Goal: Contribute content: Contribute content

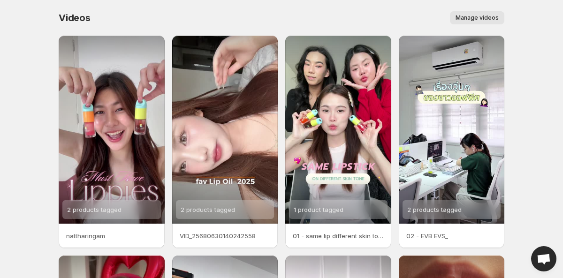
click at [472, 16] on span "Manage videos" at bounding box center [476, 18] width 43 height 8
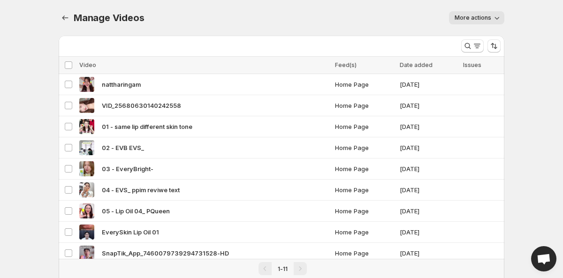
click at [487, 19] on span "More actions" at bounding box center [472, 18] width 37 height 8
click at [384, 17] on div "More actions" at bounding box center [329, 17] width 349 height 13
click at [63, 16] on icon "Manage Videos" at bounding box center [64, 17] width 9 height 9
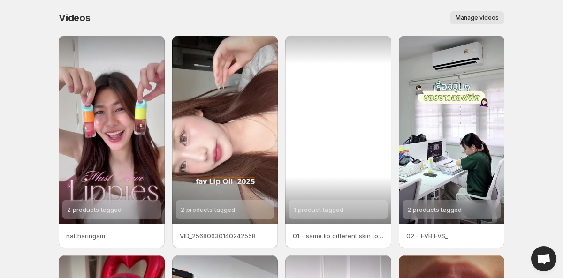
scroll to position [233, 0]
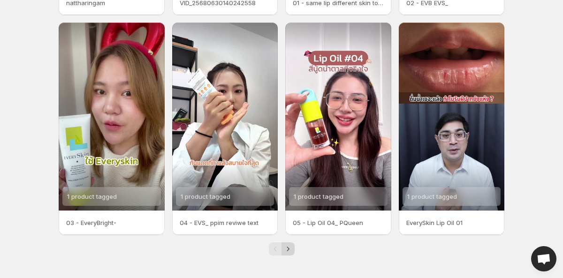
click at [287, 247] on icon "Next" at bounding box center [287, 248] width 9 height 9
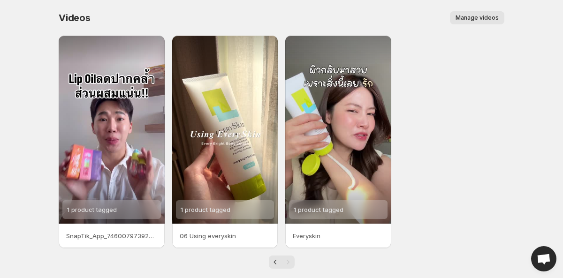
click at [486, 16] on span "Manage videos" at bounding box center [476, 18] width 43 height 8
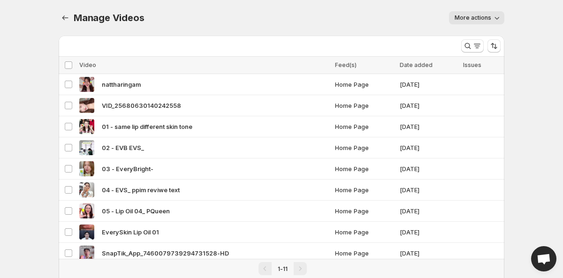
click at [484, 18] on span "More actions" at bounding box center [472, 18] width 37 height 8
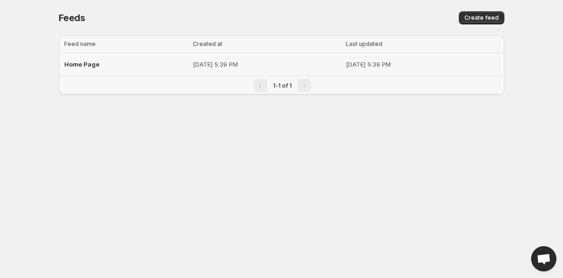
click at [81, 67] on span "Home Page" at bounding box center [81, 64] width 35 height 8
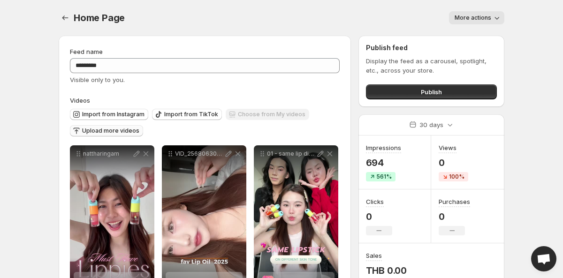
click at [104, 131] on span "Upload more videos" at bounding box center [110, 131] width 57 height 8
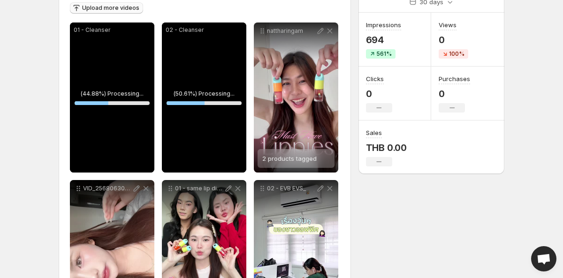
scroll to position [105, 0]
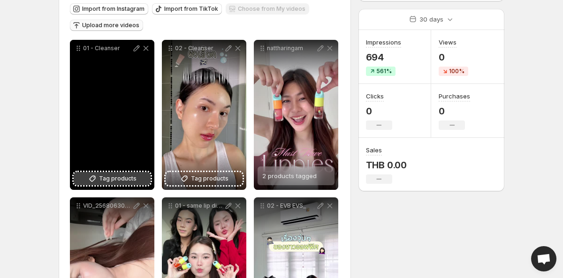
click at [124, 177] on span "Tag products" at bounding box center [118, 178] width 38 height 9
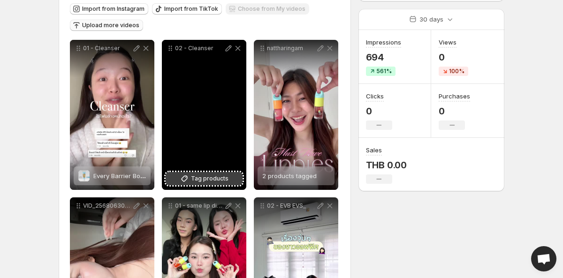
click at [220, 180] on span "Tag products" at bounding box center [210, 178] width 38 height 9
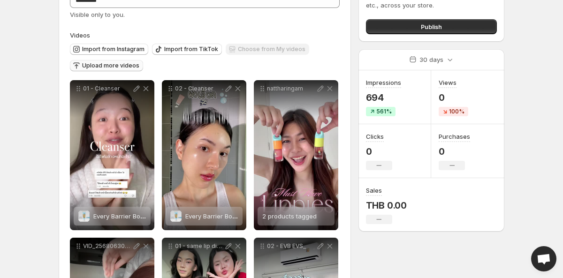
scroll to position [0, 0]
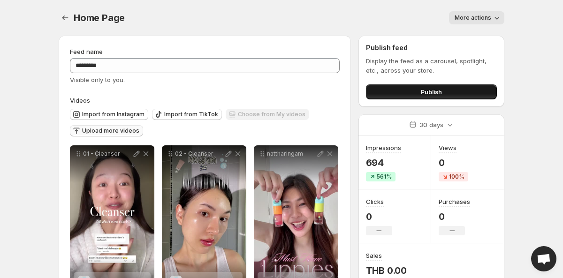
click at [425, 89] on span "Publish" at bounding box center [431, 91] width 21 height 9
click at [408, 92] on button "Publish" at bounding box center [431, 91] width 131 height 15
click at [425, 90] on span "Publish" at bounding box center [431, 91] width 21 height 9
